Goal: Task Accomplishment & Management: Manage account settings

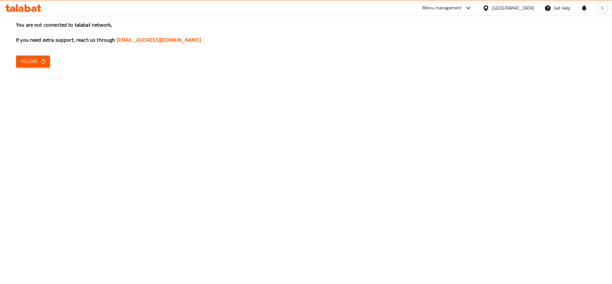
click at [462, 8] on div "Menu-management" at bounding box center [441, 8] width 39 height 8
click at [447, 71] on div "Restaurant-Management" at bounding box center [438, 70] width 50 height 7
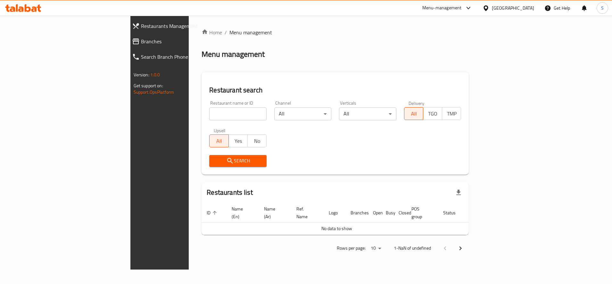
click at [209, 114] on input "search" at bounding box center [237, 113] width 57 height 13
type input "SIJ BURGER"
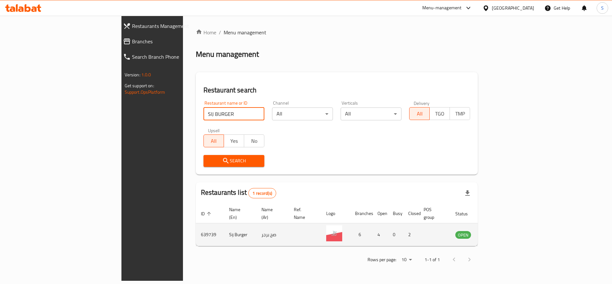
click at [496, 232] on icon "enhanced table" at bounding box center [492, 234] width 7 height 5
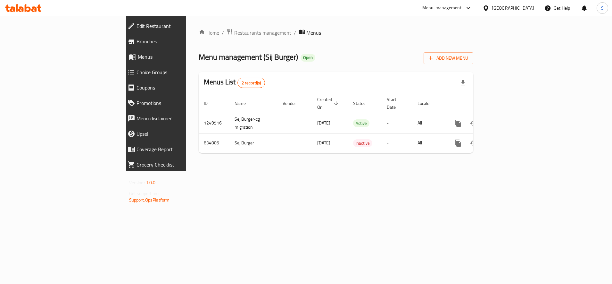
click at [234, 33] on span "Restaurants management" at bounding box center [262, 33] width 57 height 8
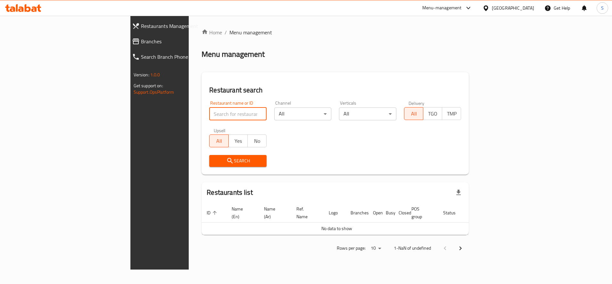
click at [218, 117] on input "search" at bounding box center [237, 113] width 57 height 13
type input "sij burger"
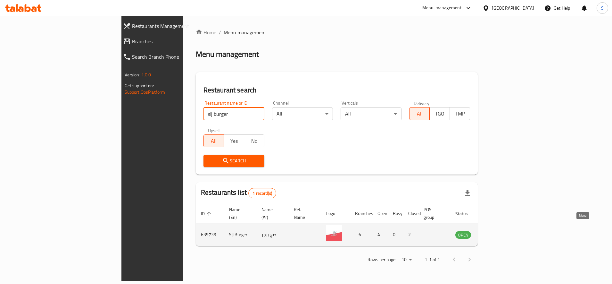
click at [497, 230] on icon "enhanced table" at bounding box center [493, 234] width 8 height 8
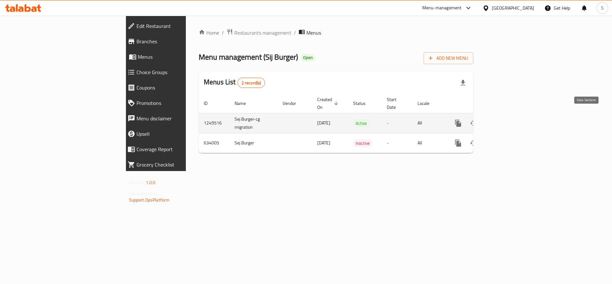
click at [508, 119] on icon "enhanced table" at bounding box center [505, 123] width 8 height 8
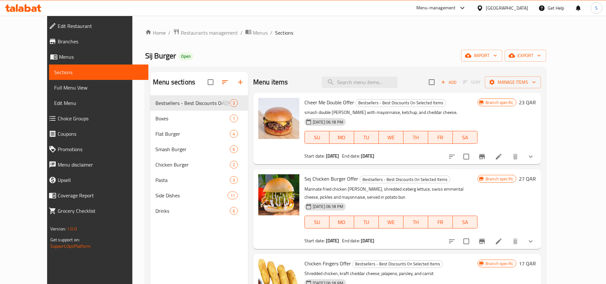
click at [456, 10] on div "Menu-management" at bounding box center [435, 8] width 39 height 8
click at [466, 71] on div "Restaurant-Management" at bounding box center [449, 70] width 96 height 15
